Goal: Transaction & Acquisition: Purchase product/service

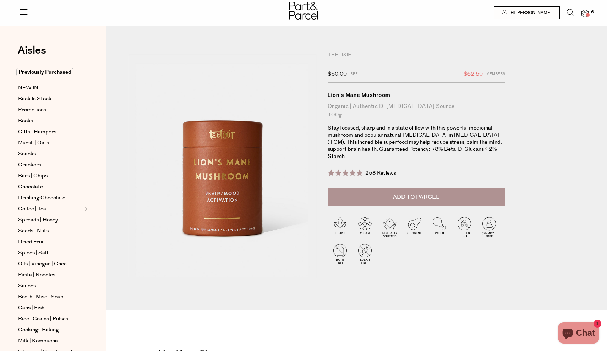
click at [585, 11] on img at bounding box center [584, 14] width 7 height 8
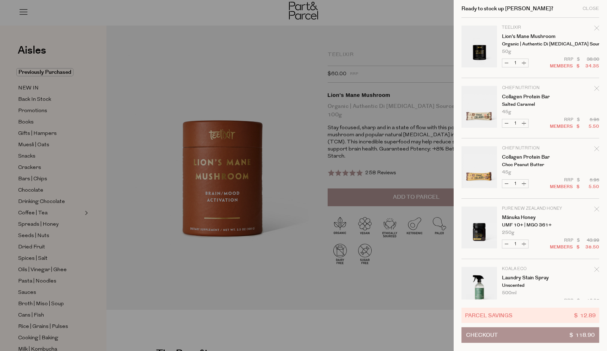
click at [397, 153] on div at bounding box center [303, 175] width 607 height 351
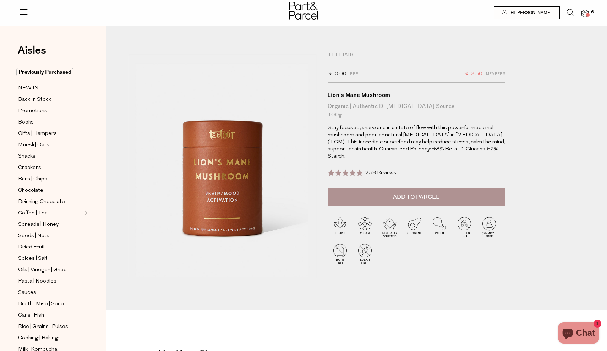
click at [572, 15] on icon at bounding box center [570, 13] width 7 height 8
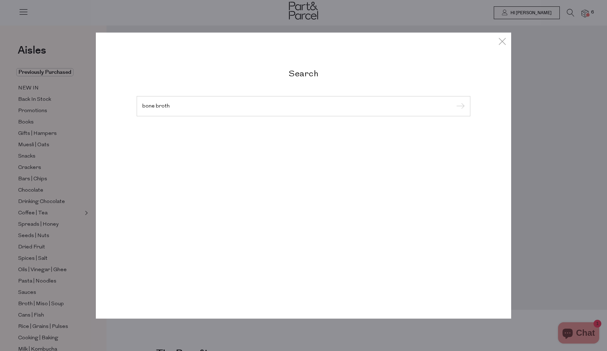
type input "bone broth"
click at [459, 106] on input "submit" at bounding box center [459, 106] width 11 height 11
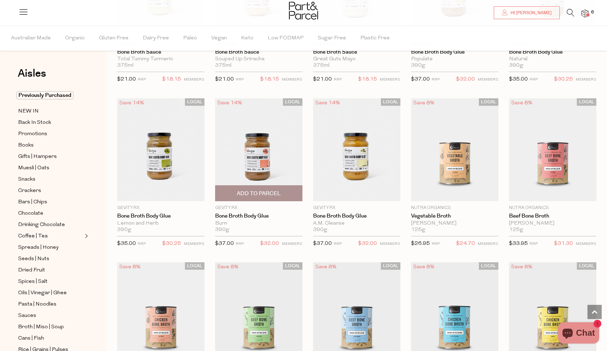
scroll to position [474, 0]
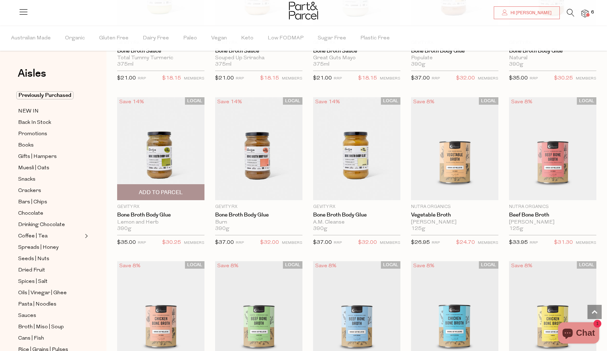
click at [164, 192] on span "Add To Parcel" at bounding box center [161, 192] width 44 height 7
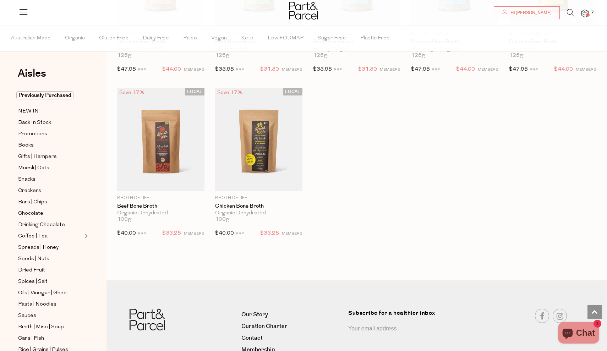
scroll to position [833, 0]
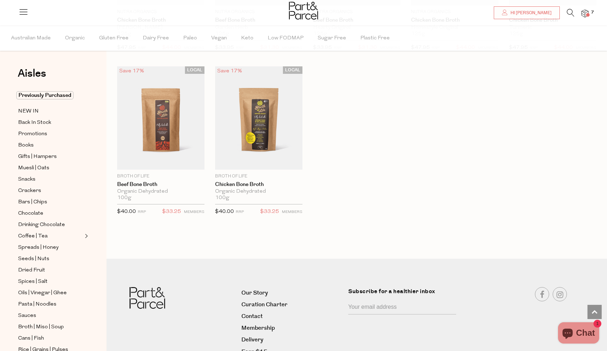
click at [588, 13] on span at bounding box center [588, 15] width 4 height 4
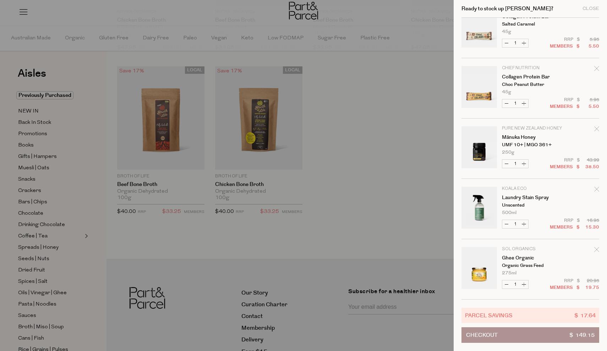
scroll to position [141, 0]
click at [597, 128] on icon "Remove Mānuka Honey" at bounding box center [596, 128] width 5 height 5
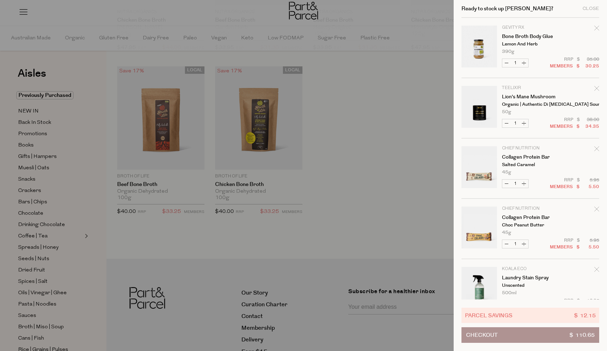
scroll to position [0, 0]
click at [596, 89] on icon "Remove Lion's Mane Mushroom" at bounding box center [596, 88] width 5 height 5
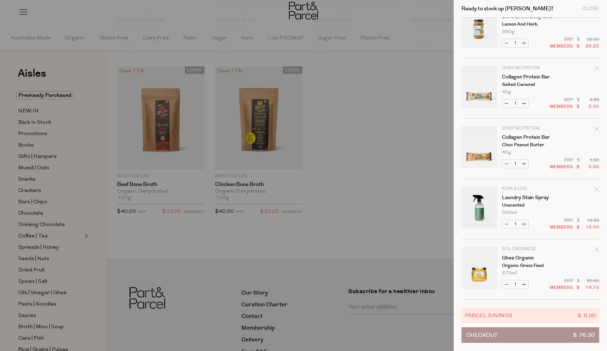
scroll to position [20, 0]
click at [484, 333] on span "Checkout" at bounding box center [482, 335] width 32 height 15
